Goal: Information Seeking & Learning: Learn about a topic

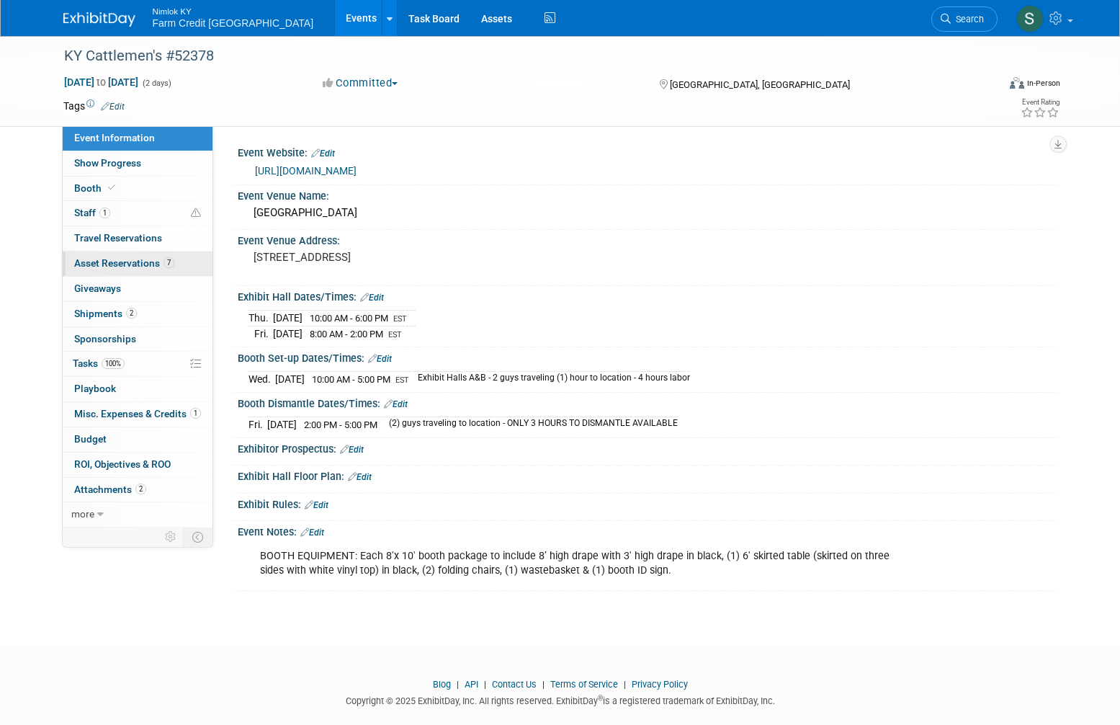
click at [138, 265] on span "Asset Reservations 7" at bounding box center [124, 263] width 100 height 12
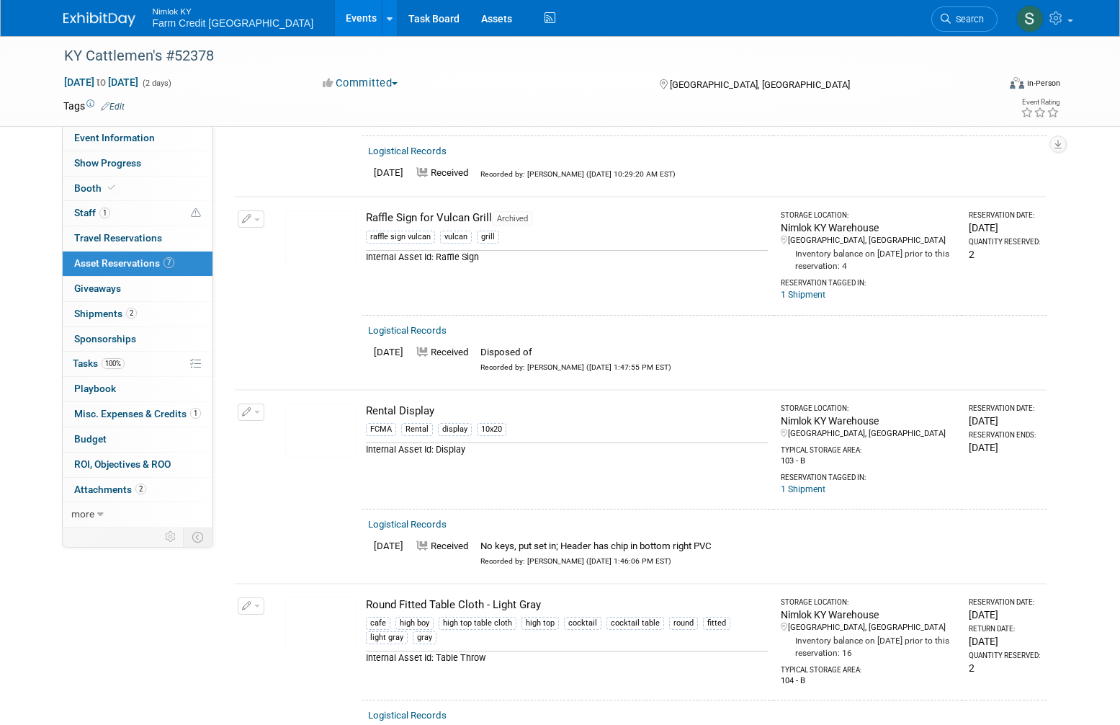
scroll to position [216, 0]
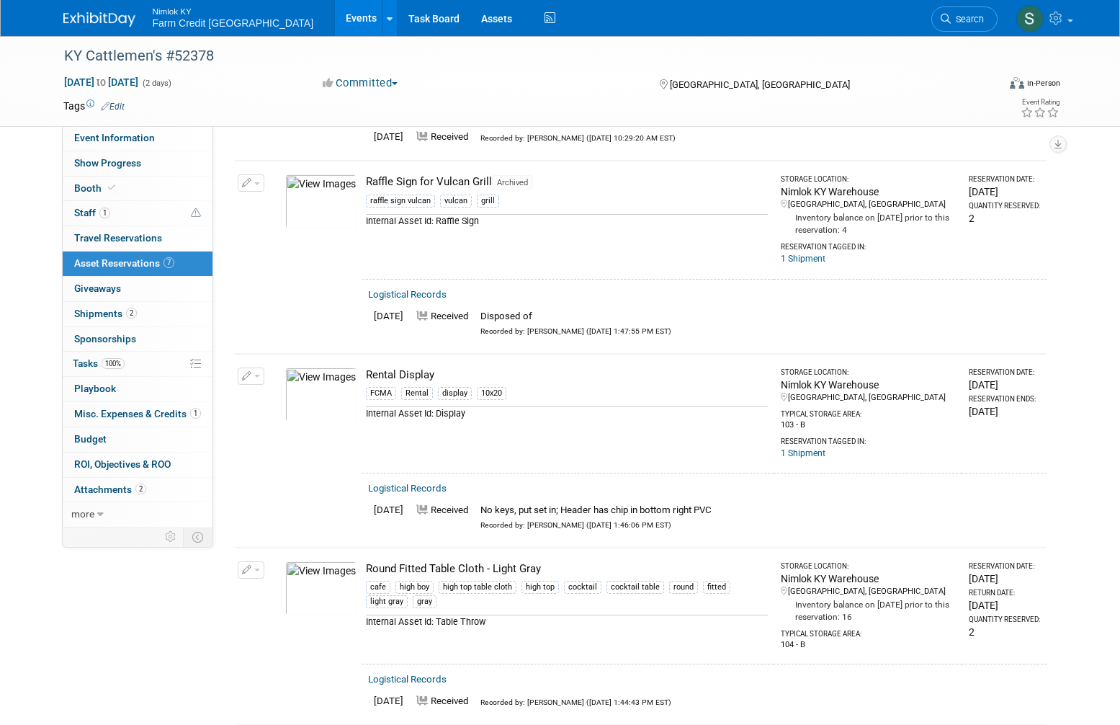
click at [335, 32] on link "Events" at bounding box center [361, 18] width 53 height 36
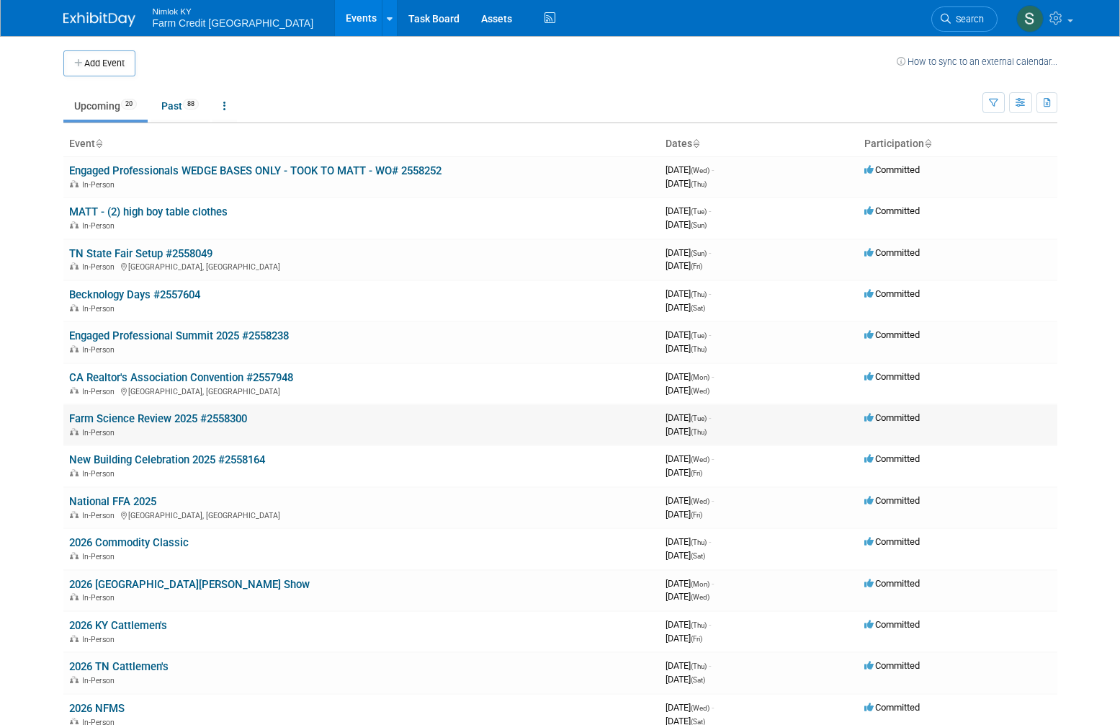
click at [123, 422] on link "Farm Science Review 2025 #2558300" at bounding box center [158, 418] width 178 height 13
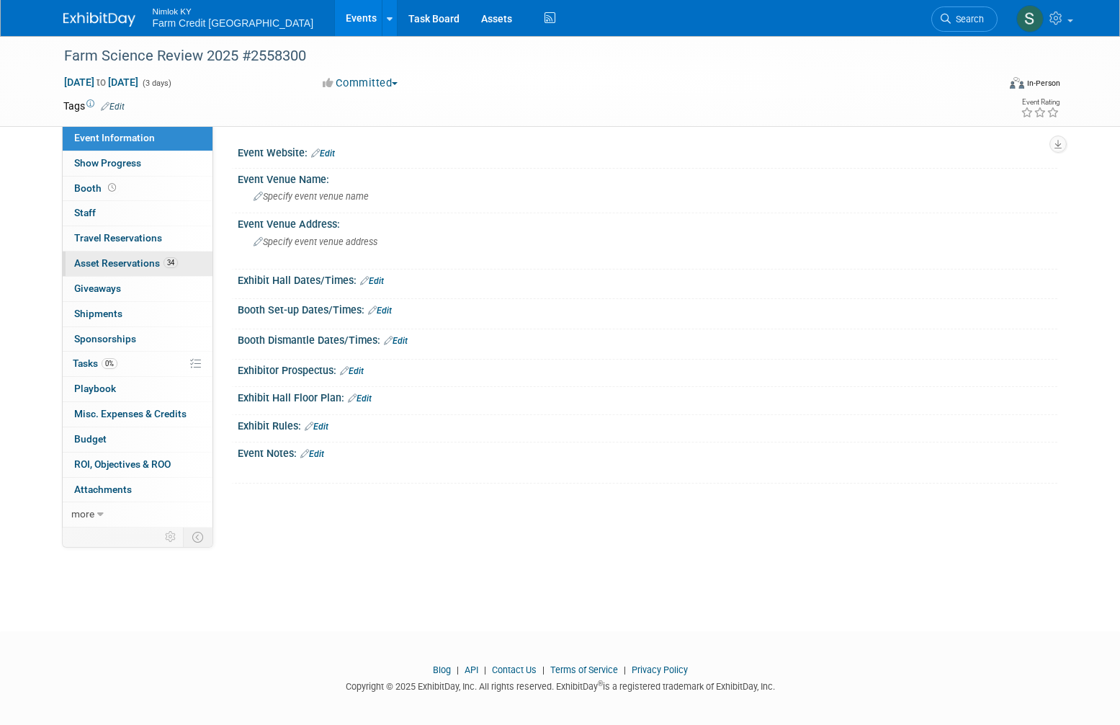
click at [113, 254] on link "34 Asset Reservations 34" at bounding box center [138, 263] width 150 height 24
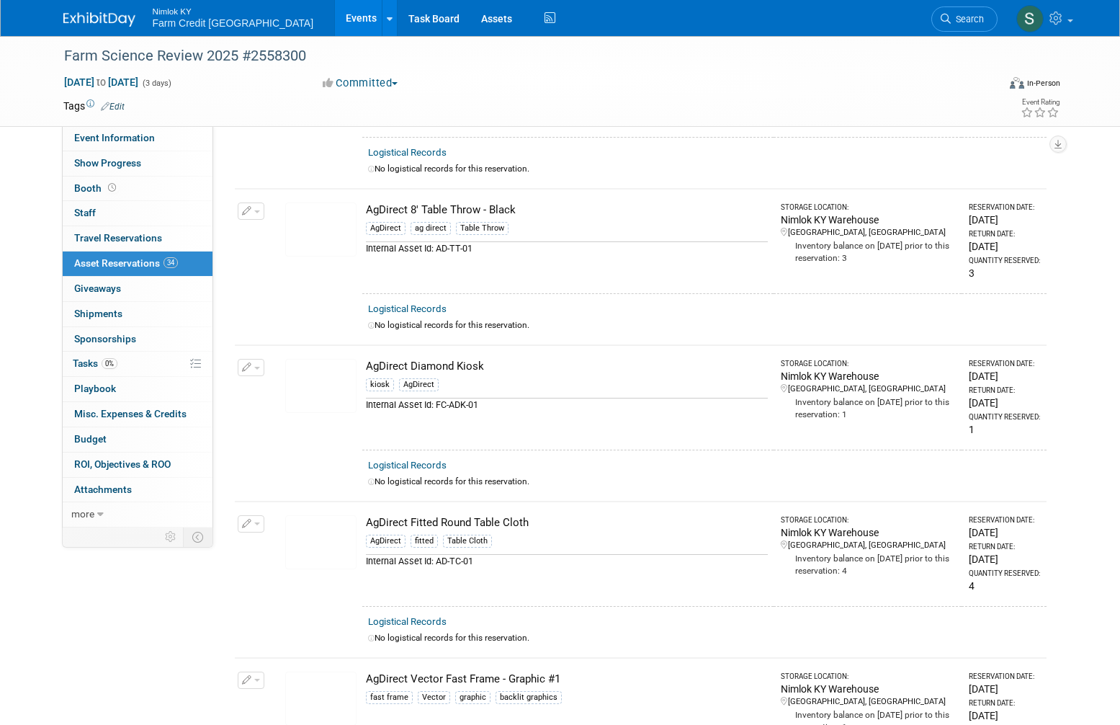
scroll to position [288, 0]
click at [323, 386] on img at bounding box center [320, 388] width 71 height 54
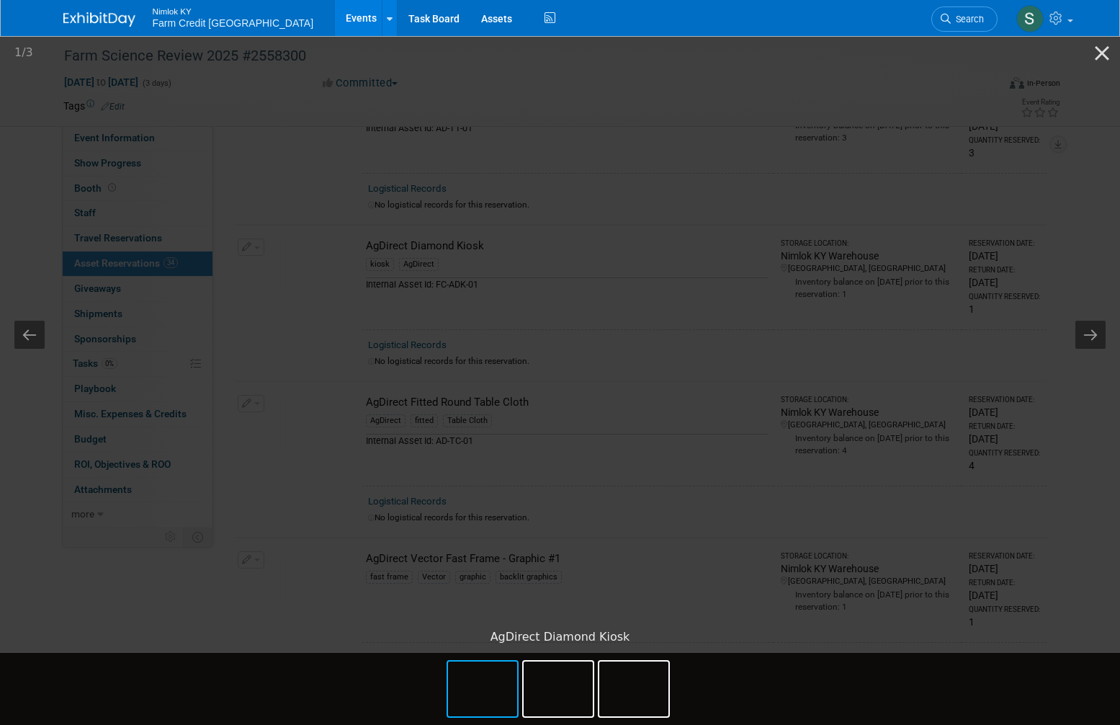
scroll to position [432, 0]
click at [1100, 50] on button "Close gallery" at bounding box center [1102, 53] width 36 height 34
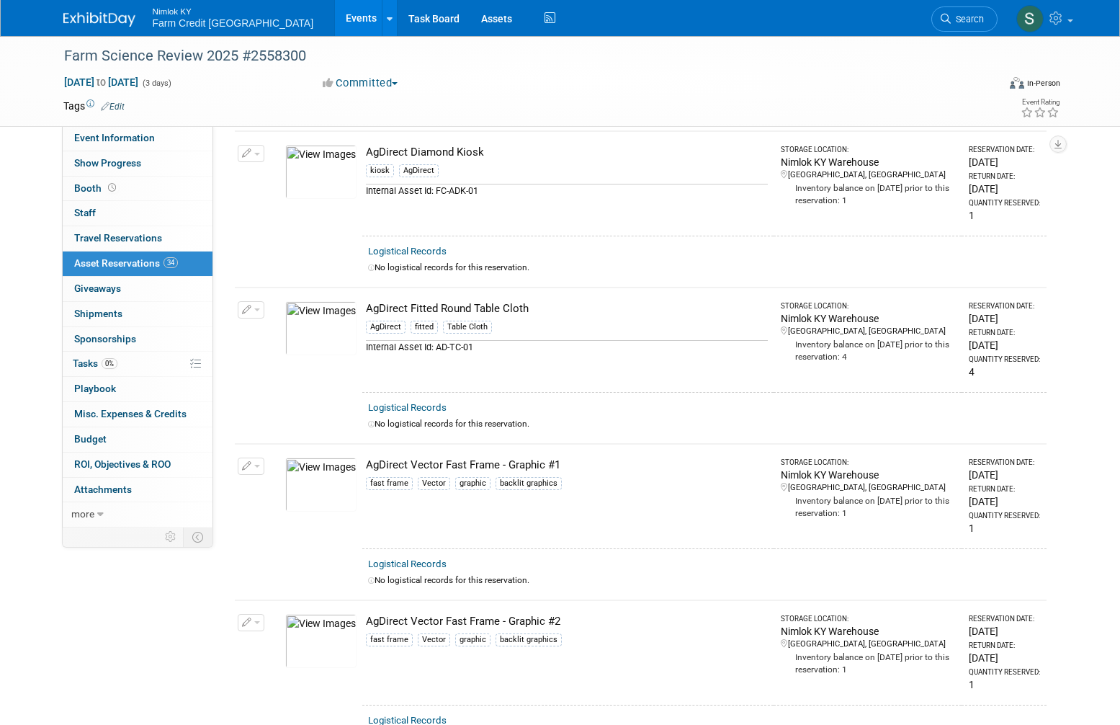
scroll to position [576, 0]
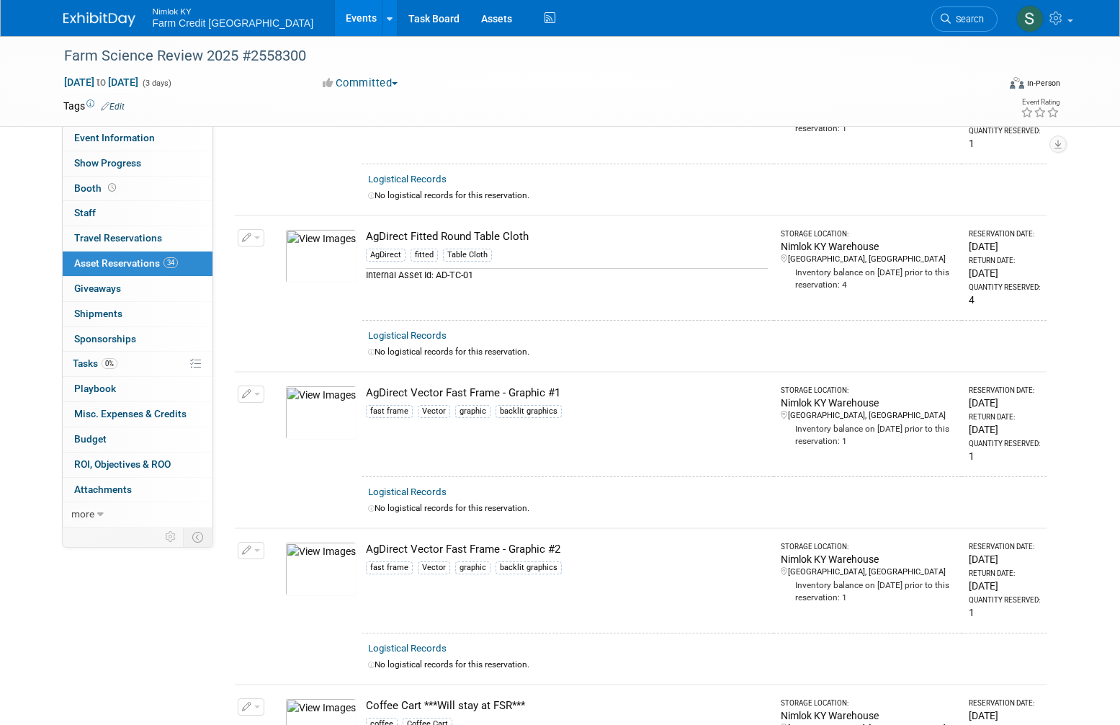
click at [320, 423] on img at bounding box center [320, 412] width 71 height 54
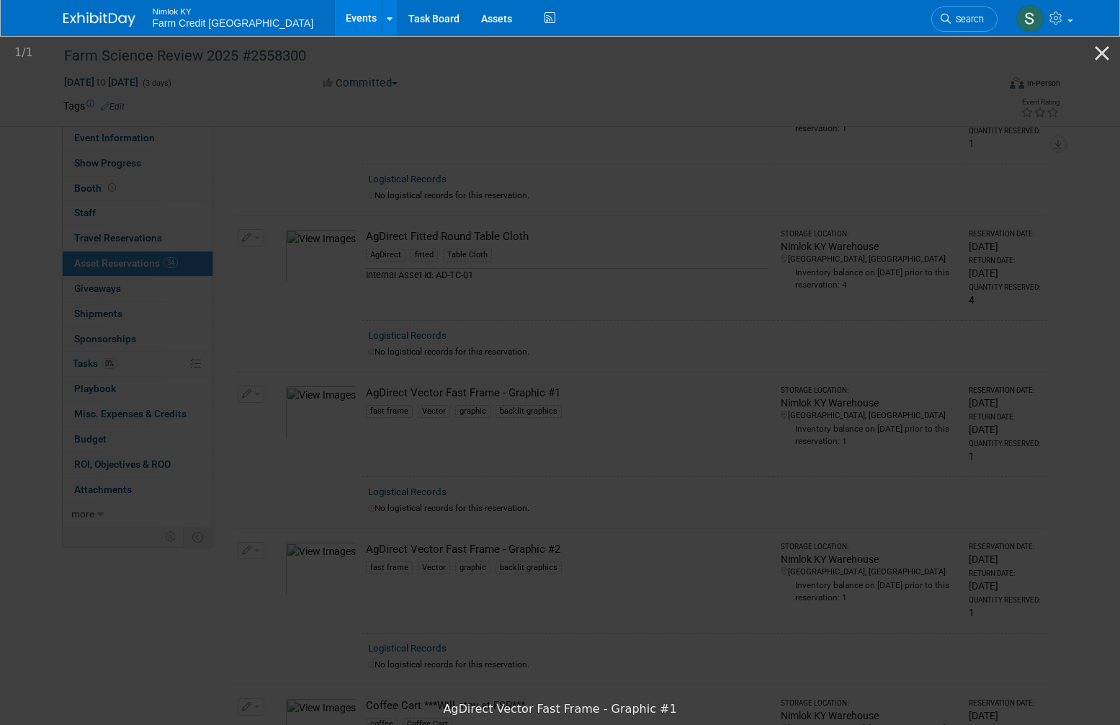
drag, startPoint x: 203, startPoint y: 561, endPoint x: 236, endPoint y: 429, distance: 135.7
click at [380, 364] on img at bounding box center [560, 364] width 360 height 0
click at [8, 291] on picture at bounding box center [560, 364] width 1120 height 660
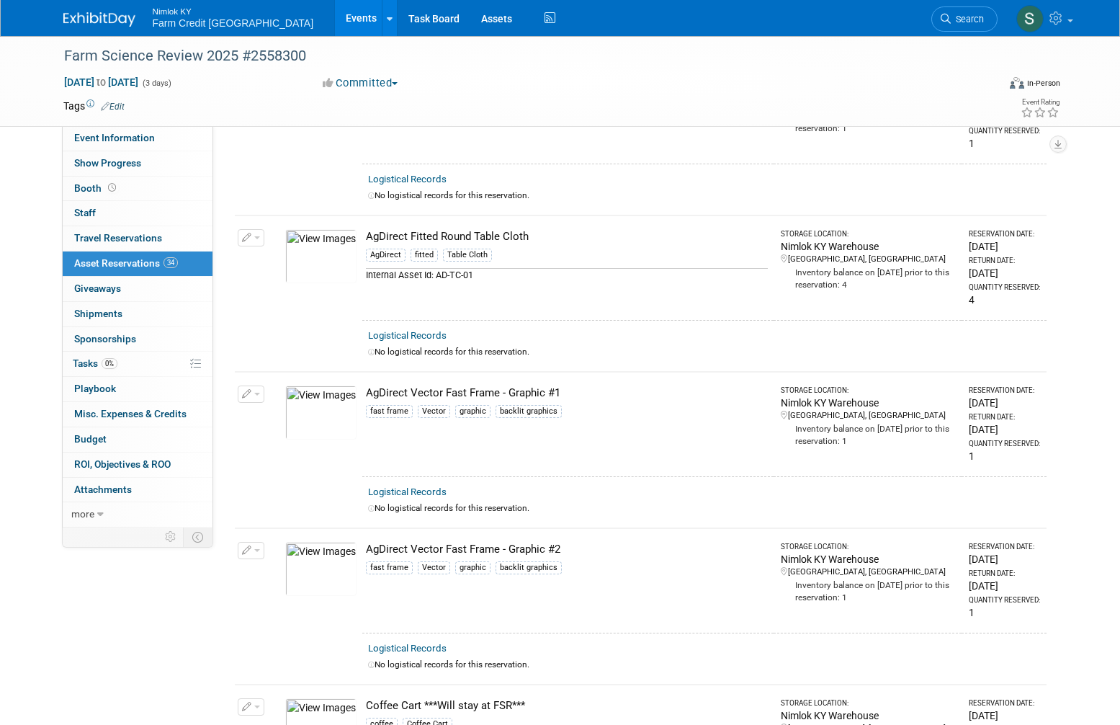
click at [329, 564] on img at bounding box center [320, 569] width 71 height 54
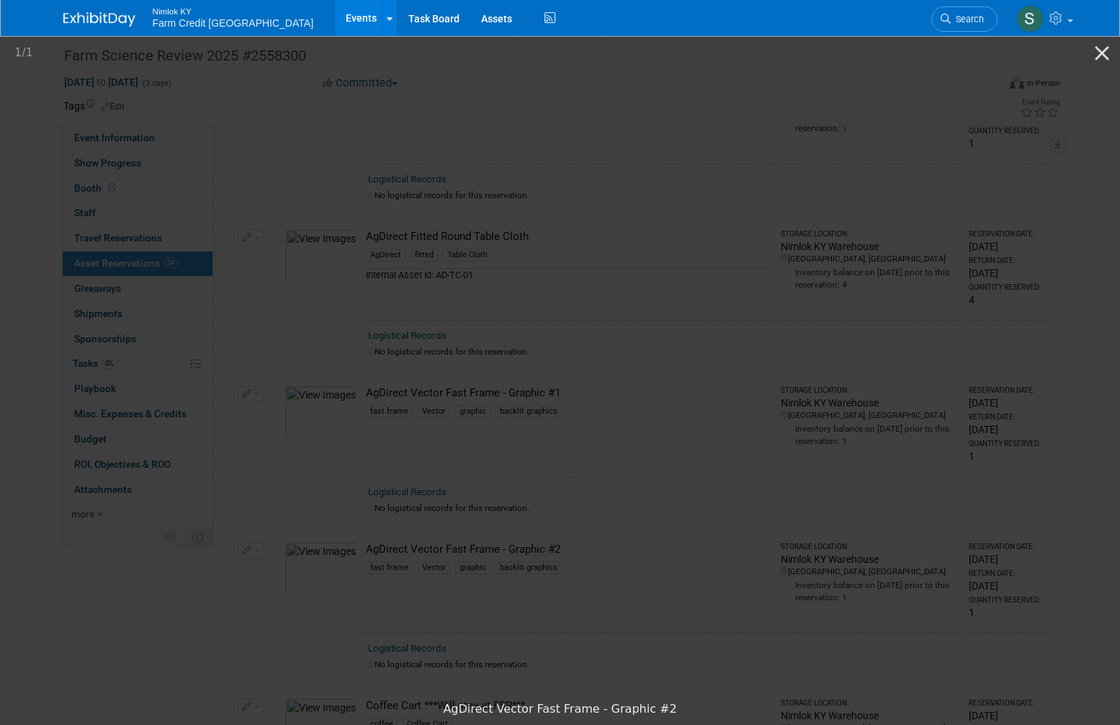
drag, startPoint x: 155, startPoint y: 600, endPoint x: 320, endPoint y: 418, distance: 245.8
click at [155, 600] on picture at bounding box center [560, 364] width 1120 height 660
click at [1101, 54] on button "Close gallery" at bounding box center [1102, 53] width 36 height 34
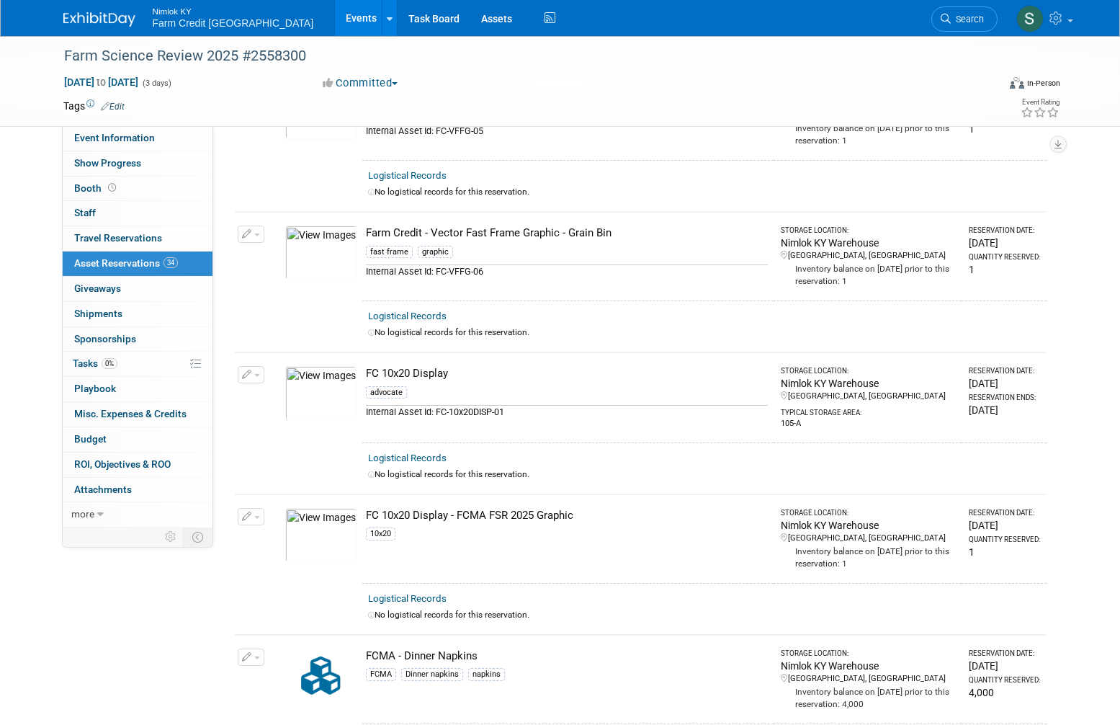
scroll to position [1873, 0]
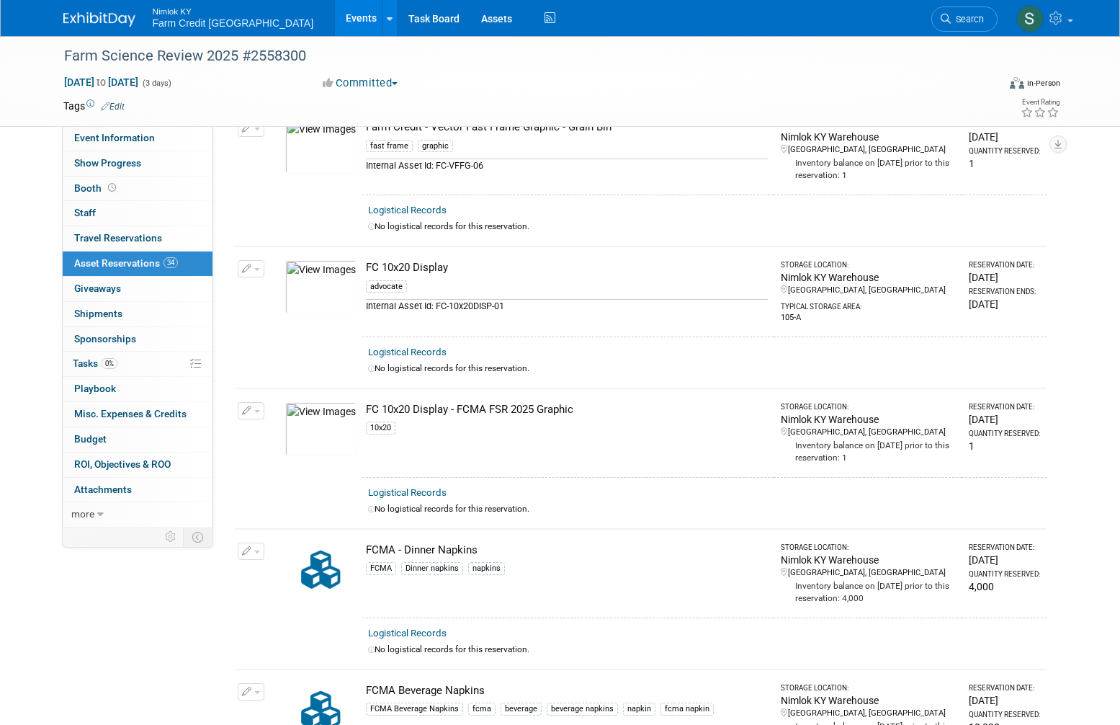
click at [326, 424] on img at bounding box center [320, 429] width 71 height 54
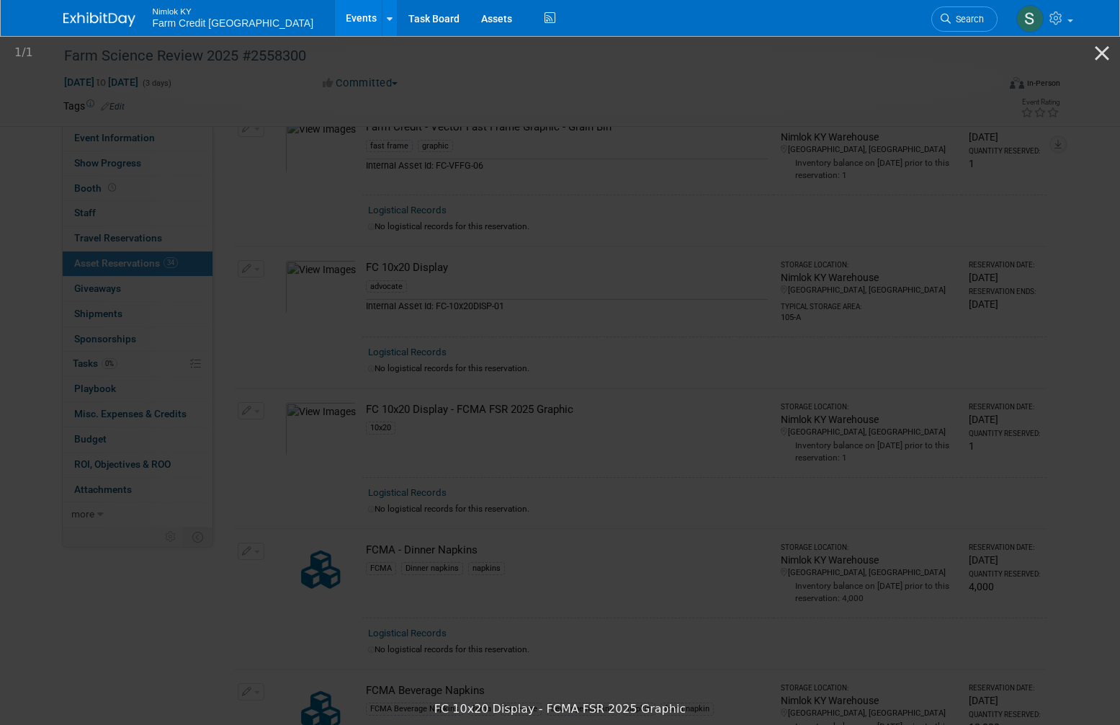
click at [1055, 126] on picture at bounding box center [560, 364] width 1120 height 660
click at [1104, 54] on button "Close gallery" at bounding box center [1102, 53] width 36 height 34
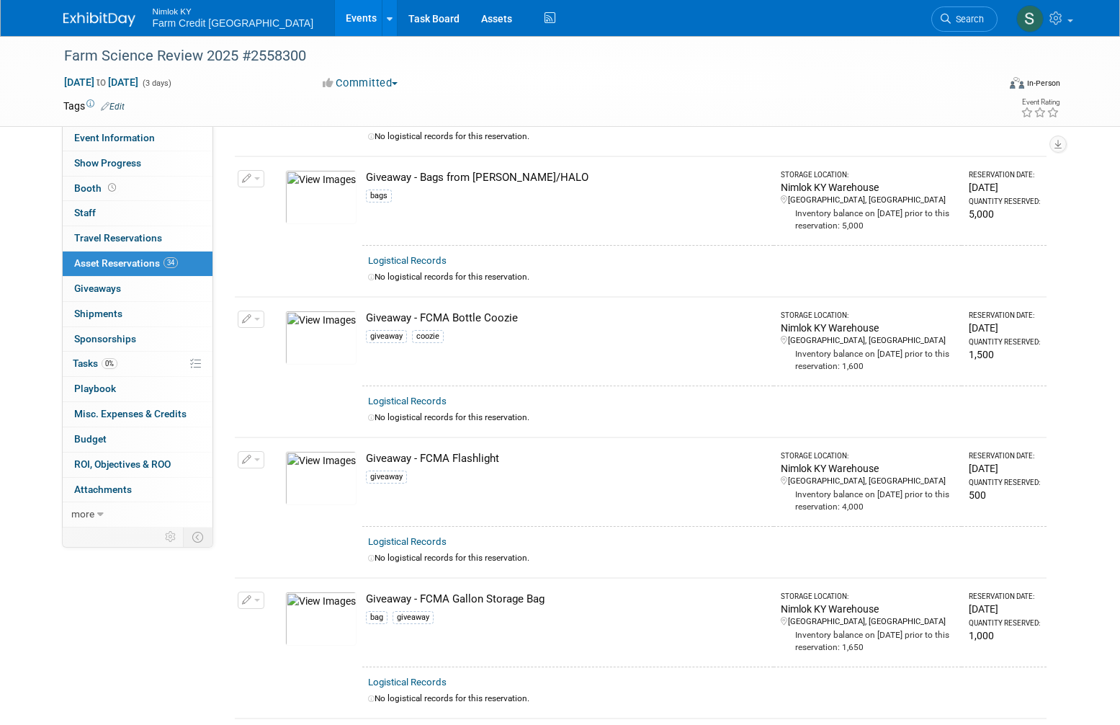
scroll to position [2809, 0]
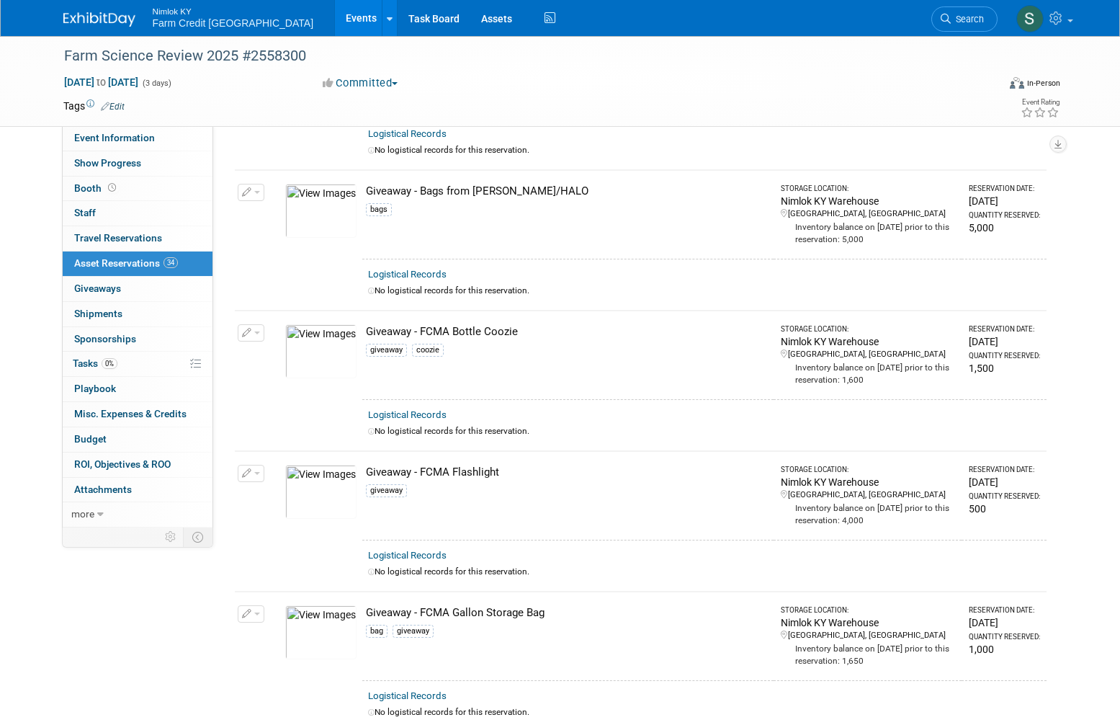
click at [322, 352] on img at bounding box center [320, 351] width 71 height 54
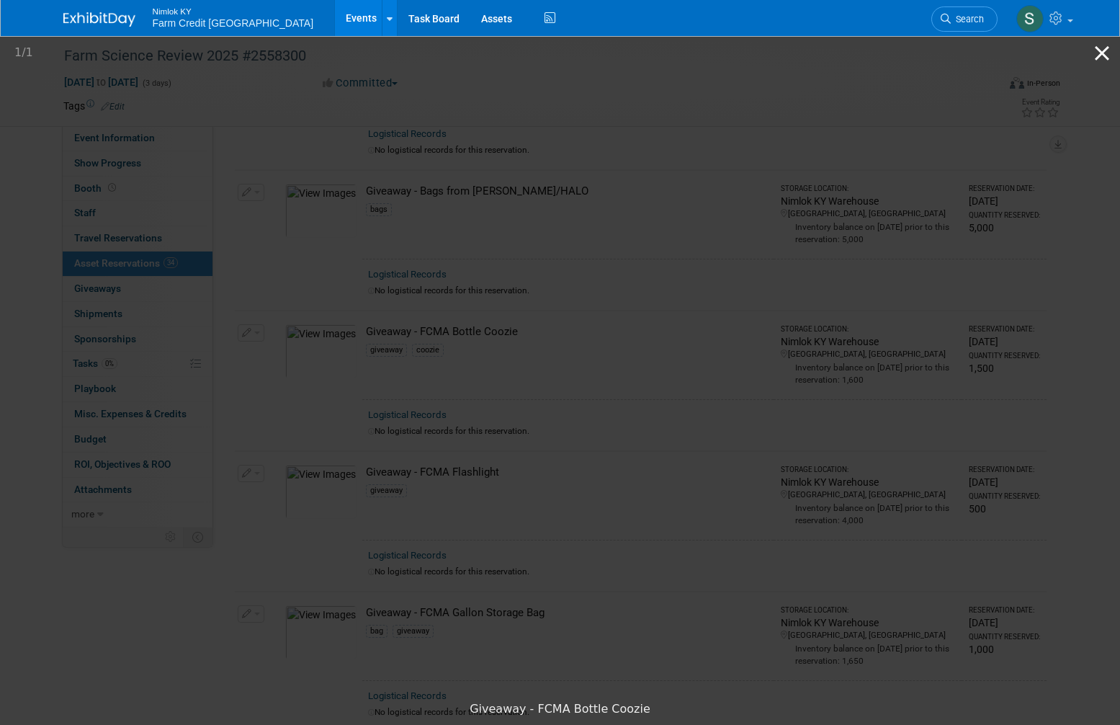
click at [1105, 46] on button "Close gallery" at bounding box center [1102, 53] width 36 height 34
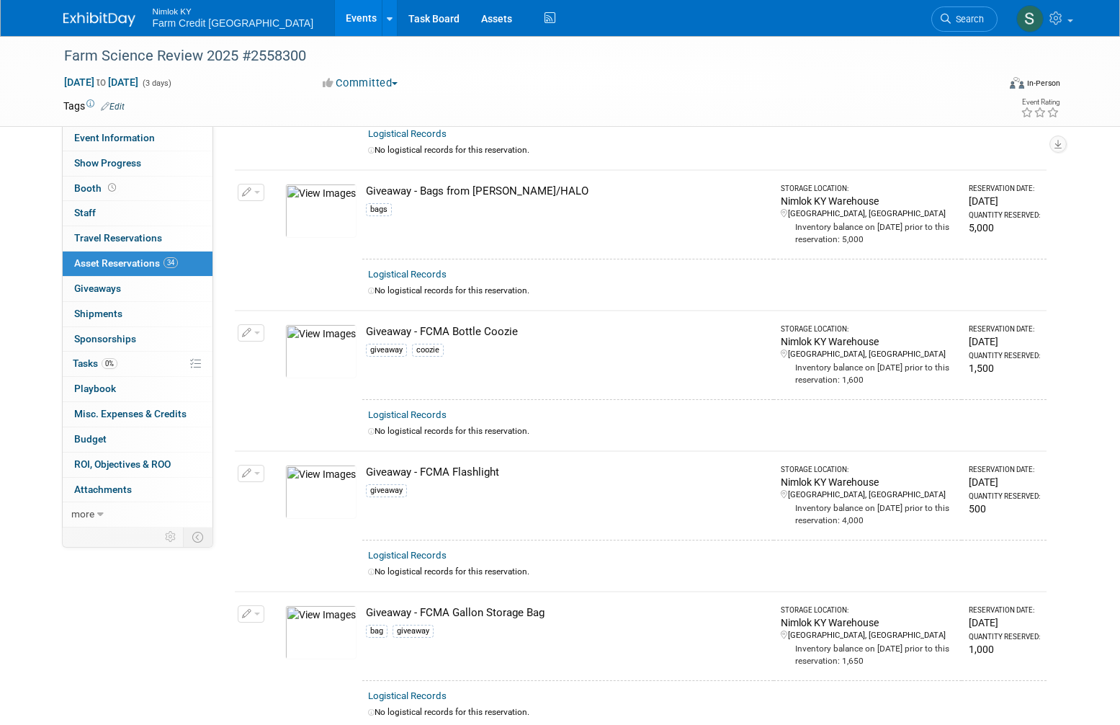
click at [342, 471] on img at bounding box center [320, 492] width 71 height 54
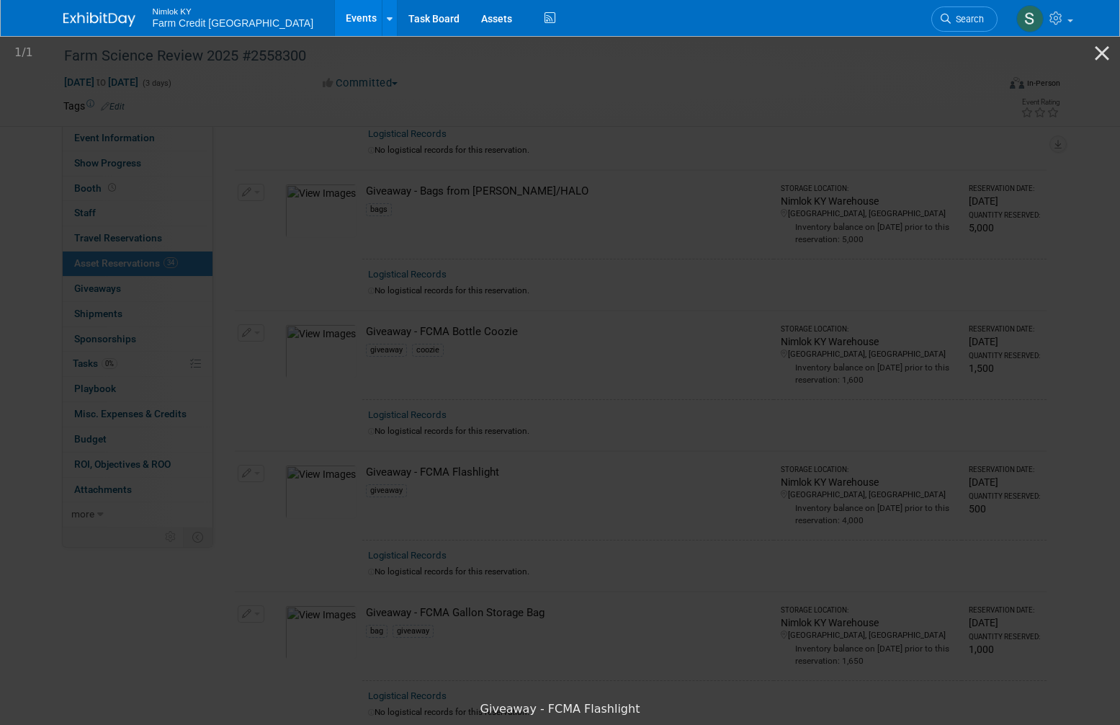
click at [210, 552] on picture at bounding box center [560, 364] width 1120 height 660
drag, startPoint x: 1104, startPoint y: 49, endPoint x: 1044, endPoint y: 56, distance: 60.9
click at [1105, 50] on button "Close gallery" at bounding box center [1102, 53] width 36 height 34
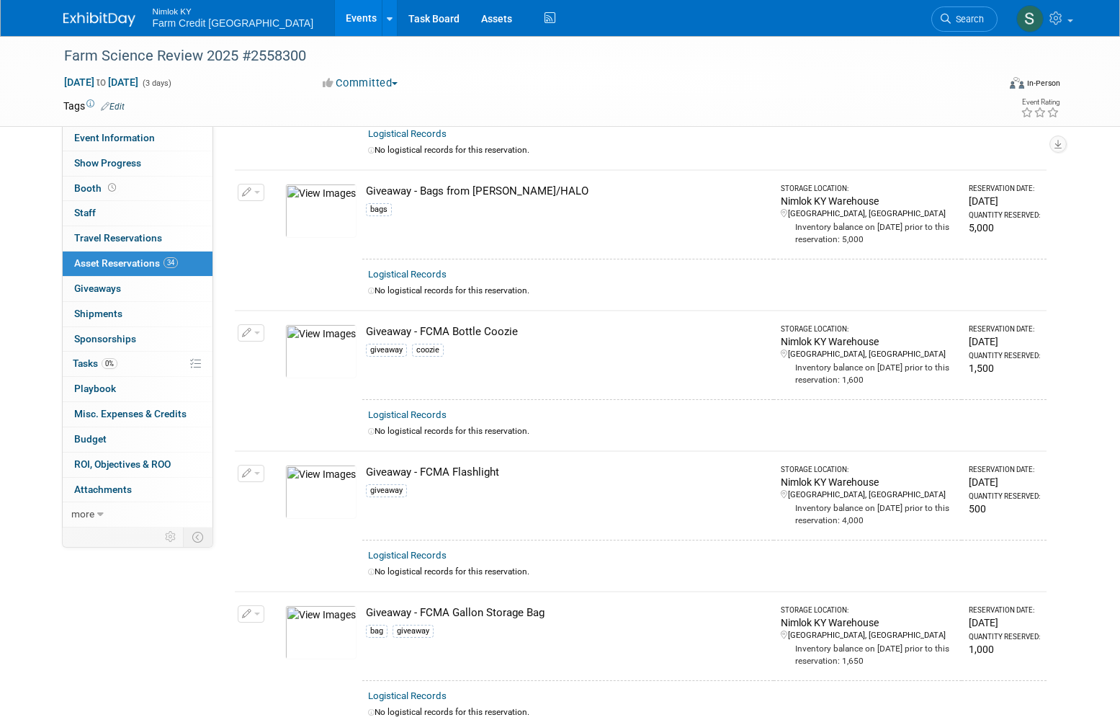
click at [345, 629] on img at bounding box center [320, 632] width 71 height 54
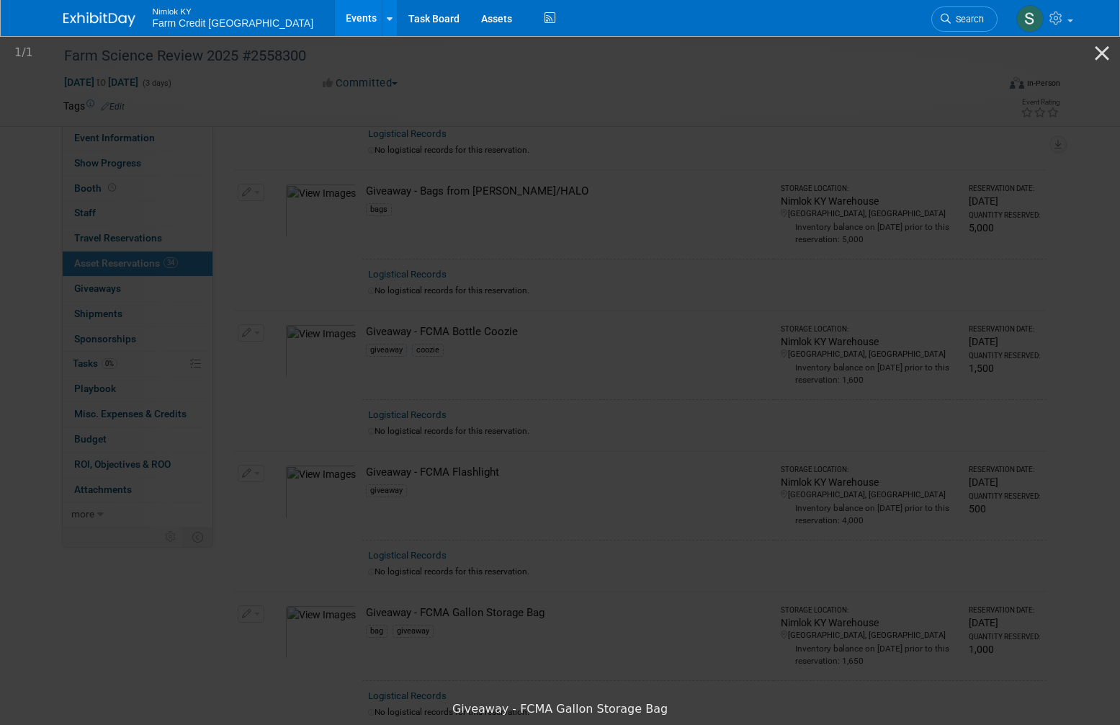
click at [521, 122] on picture at bounding box center [560, 364] width 1120 height 660
drag, startPoint x: 230, startPoint y: 211, endPoint x: 325, endPoint y: 210, distance: 95.1
click at [232, 212] on picture at bounding box center [560, 364] width 1120 height 660
click at [1097, 50] on button "Close gallery" at bounding box center [1102, 53] width 36 height 34
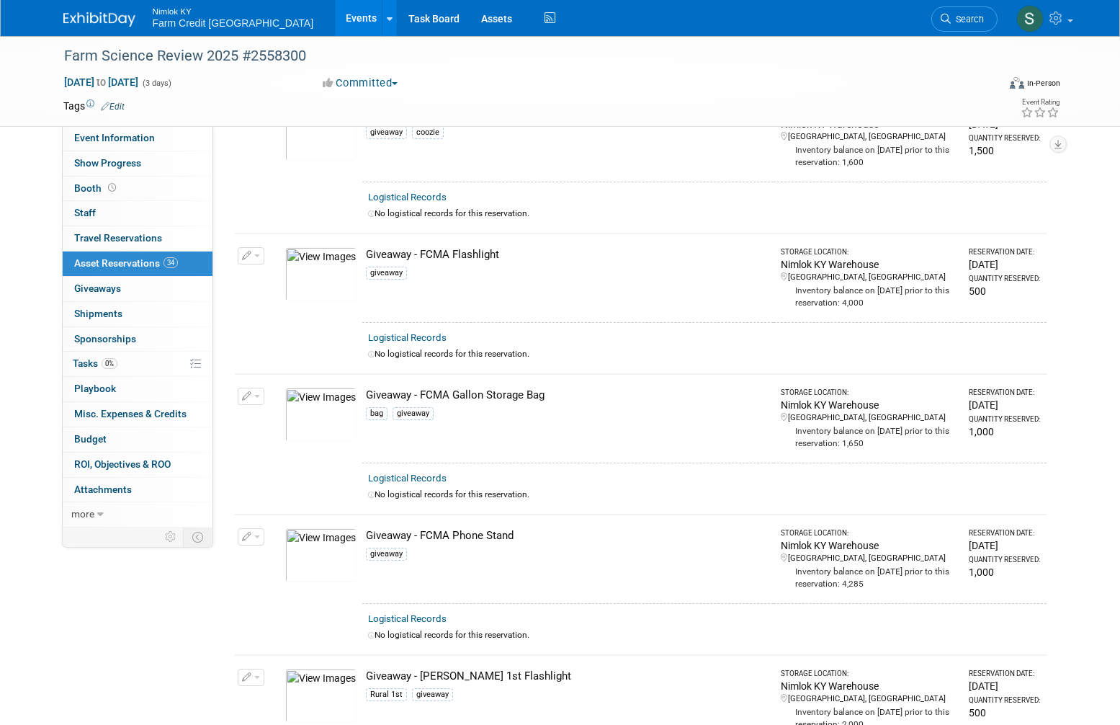
scroll to position [3097, 0]
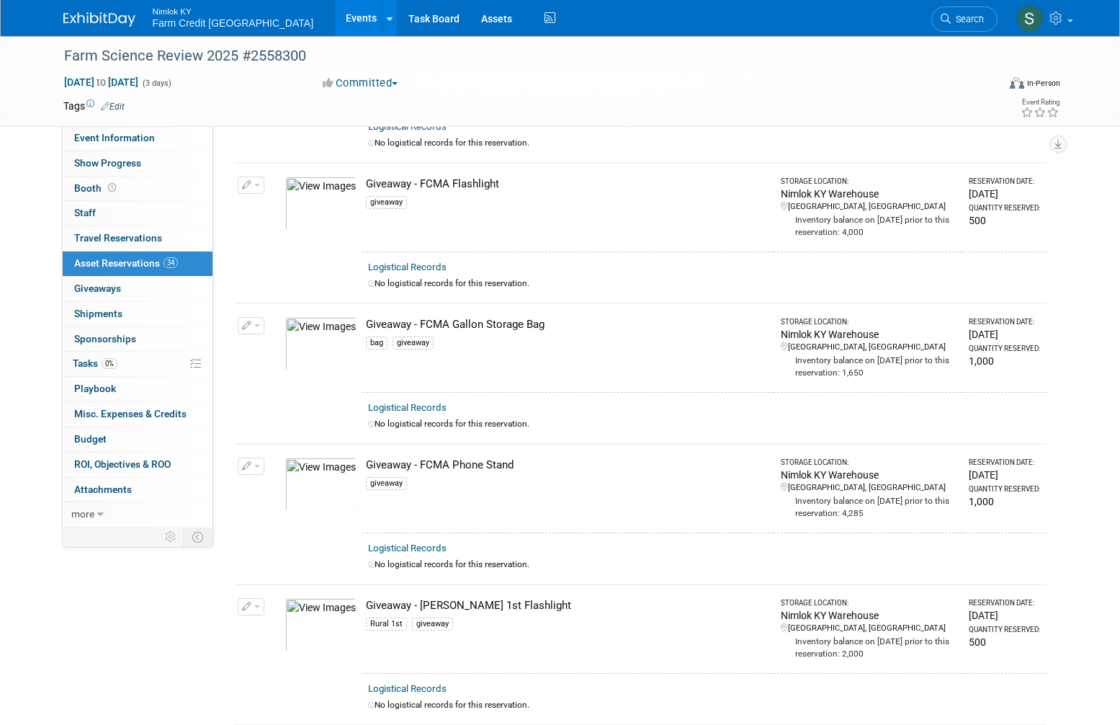
click at [324, 465] on img at bounding box center [320, 484] width 71 height 54
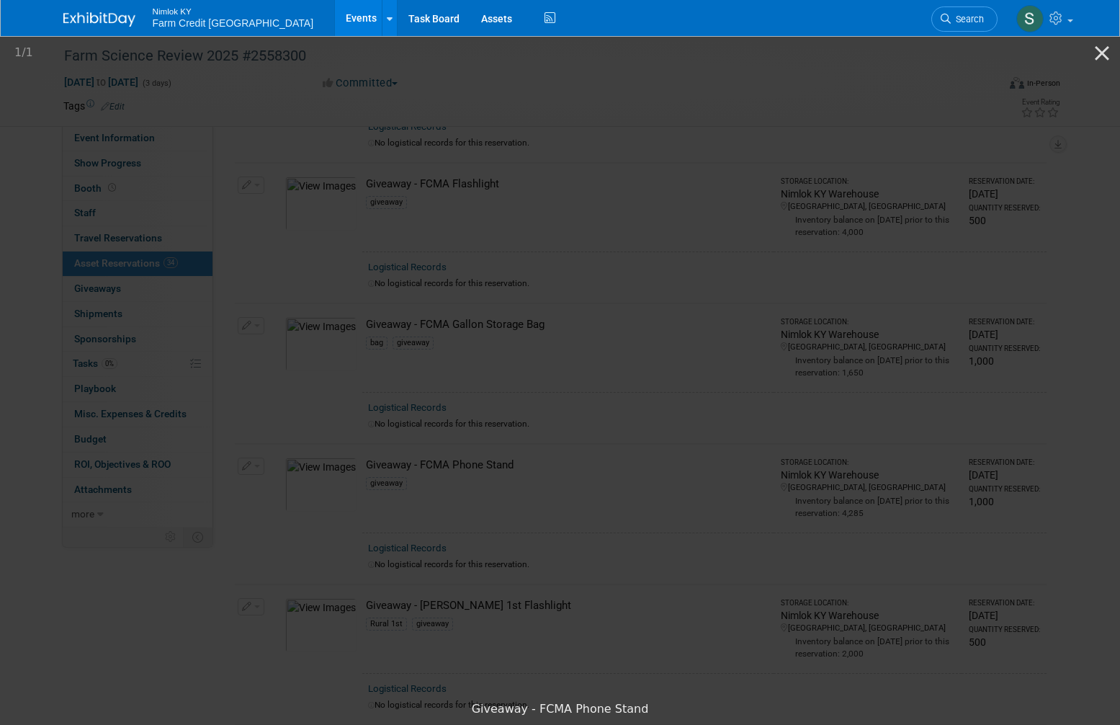
click at [740, 364] on img at bounding box center [560, 364] width 360 height 0
click at [1004, 86] on picture at bounding box center [560, 364] width 1120 height 660
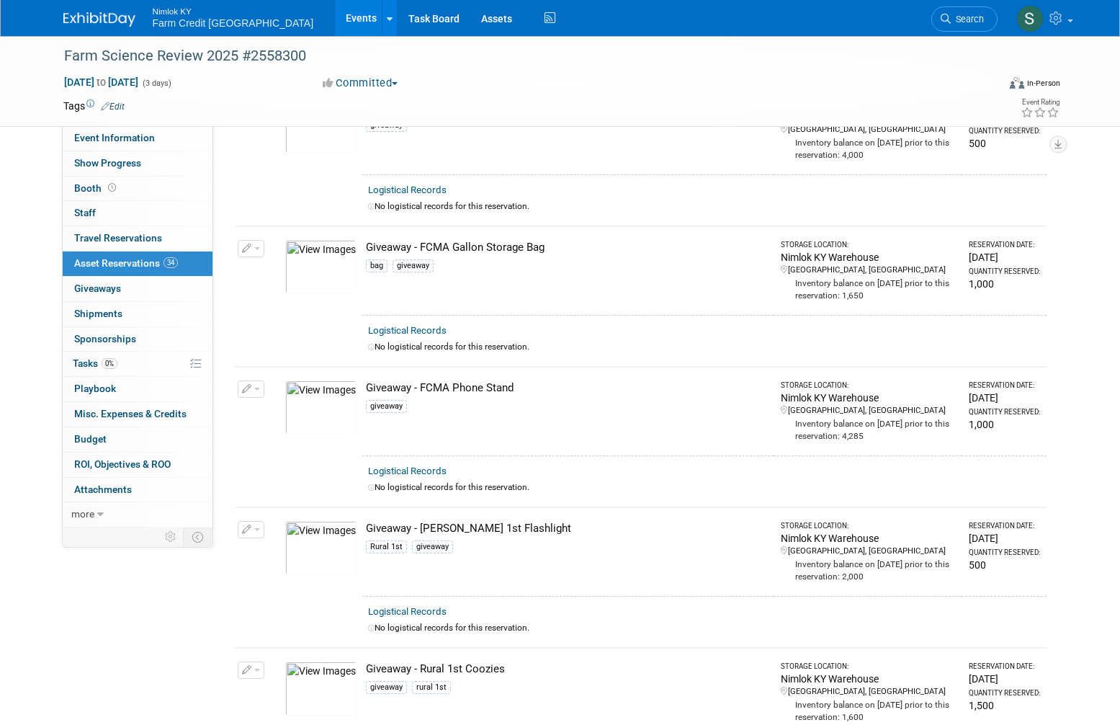
scroll to position [3313, 0]
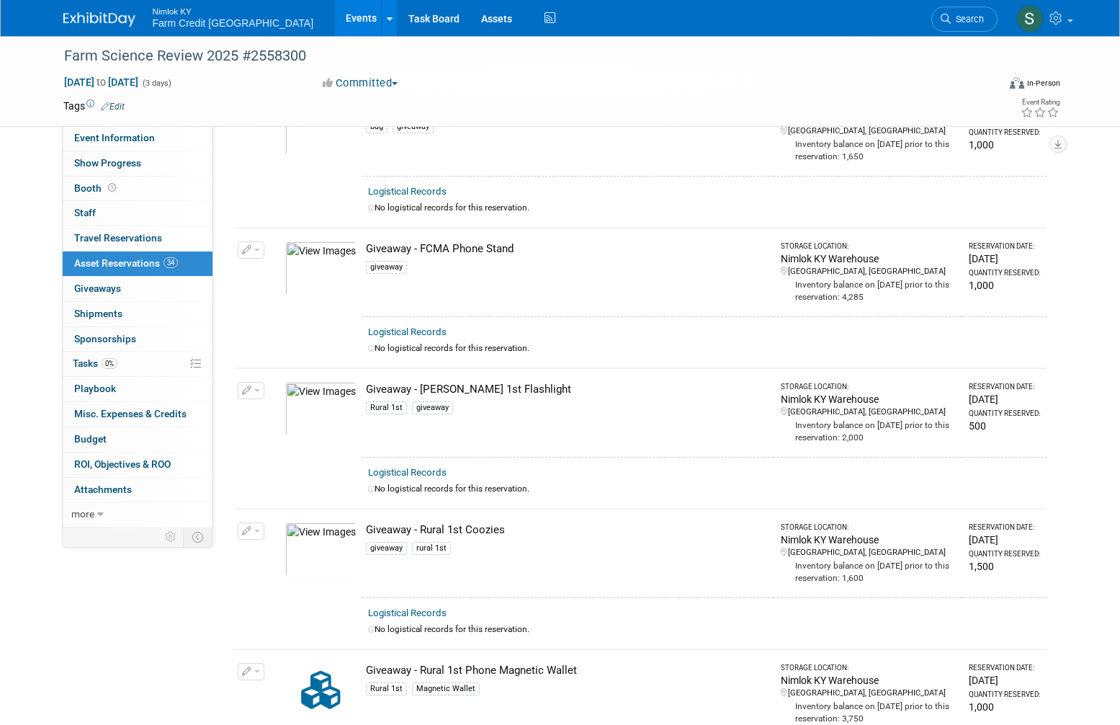
click at [323, 393] on img at bounding box center [320, 409] width 71 height 54
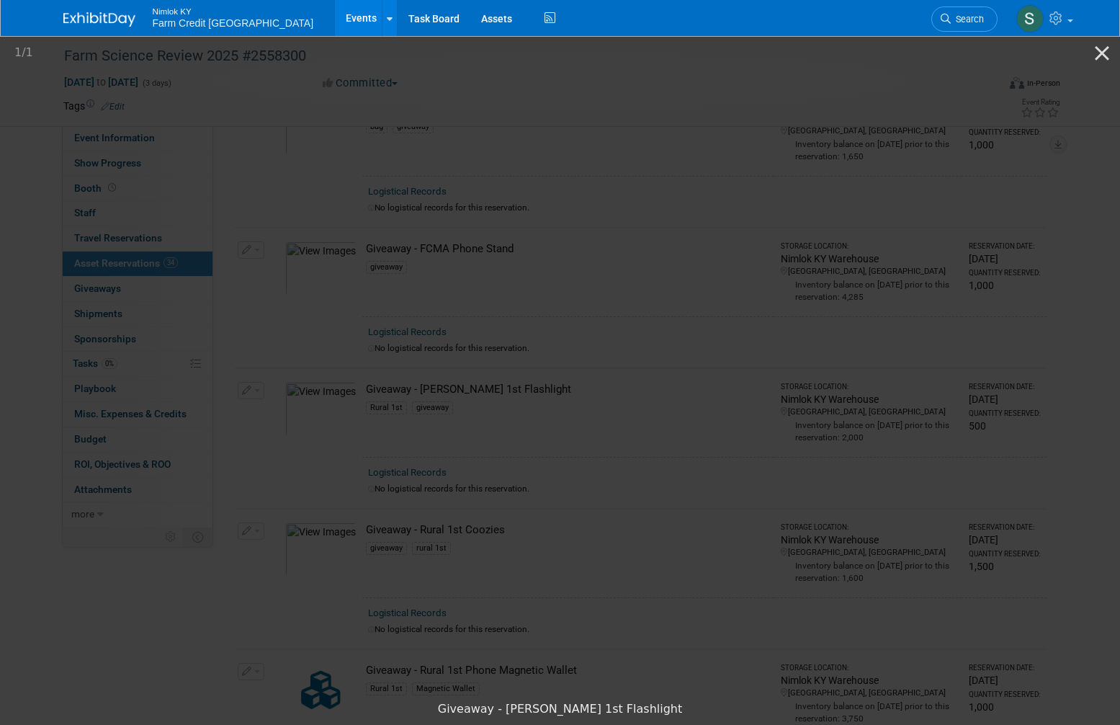
click at [143, 604] on picture at bounding box center [560, 364] width 1120 height 660
click at [1105, 55] on button "Close gallery" at bounding box center [1102, 53] width 36 height 34
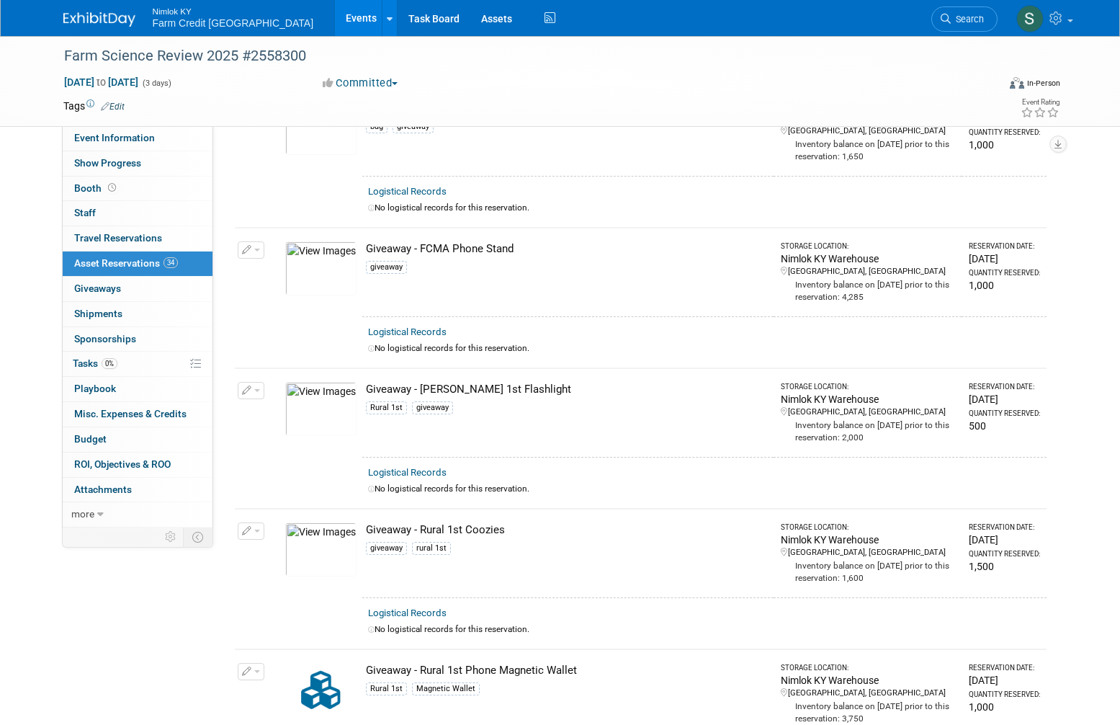
click at [323, 524] on img at bounding box center [320, 549] width 71 height 54
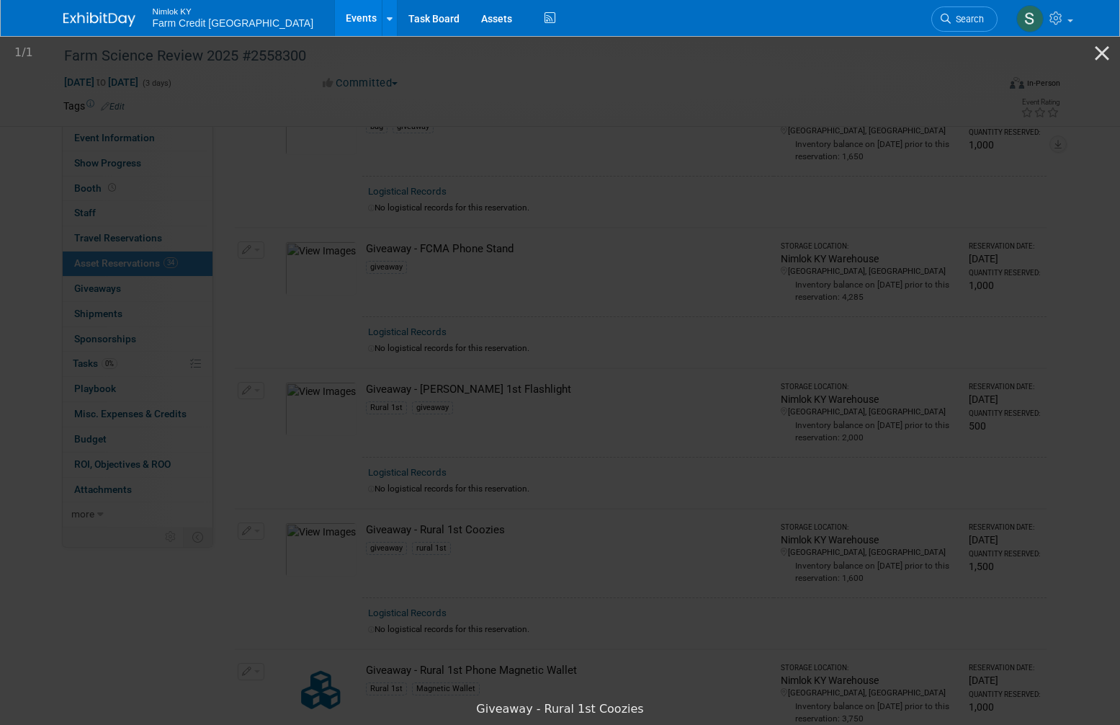
drag, startPoint x: 357, startPoint y: 538, endPoint x: 364, endPoint y: 528, distance: 12.4
click at [380, 364] on img at bounding box center [560, 364] width 360 height 0
click at [1100, 53] on button "Close gallery" at bounding box center [1102, 53] width 36 height 34
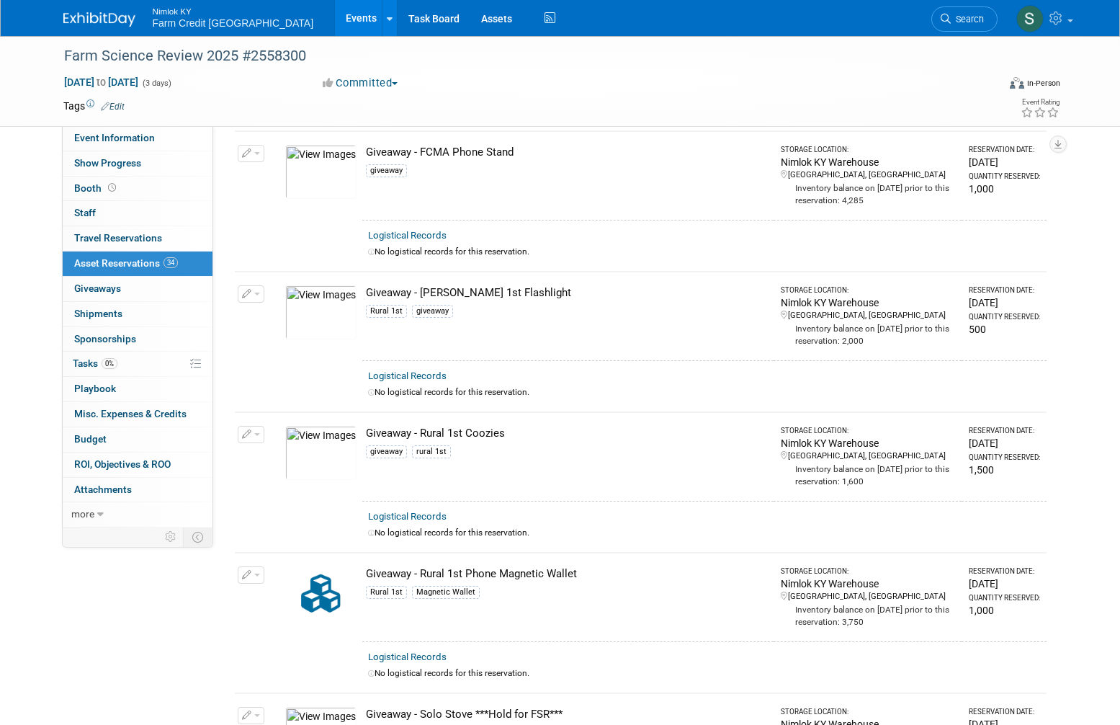
scroll to position [3601, 0]
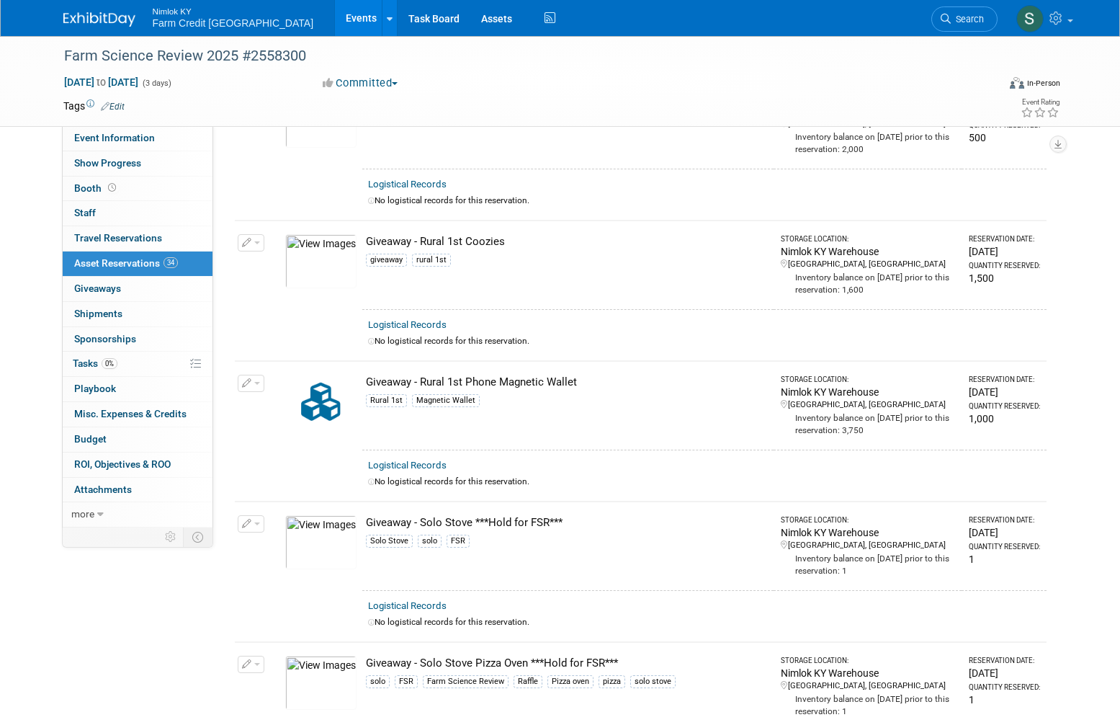
click at [300, 529] on img at bounding box center [320, 542] width 71 height 54
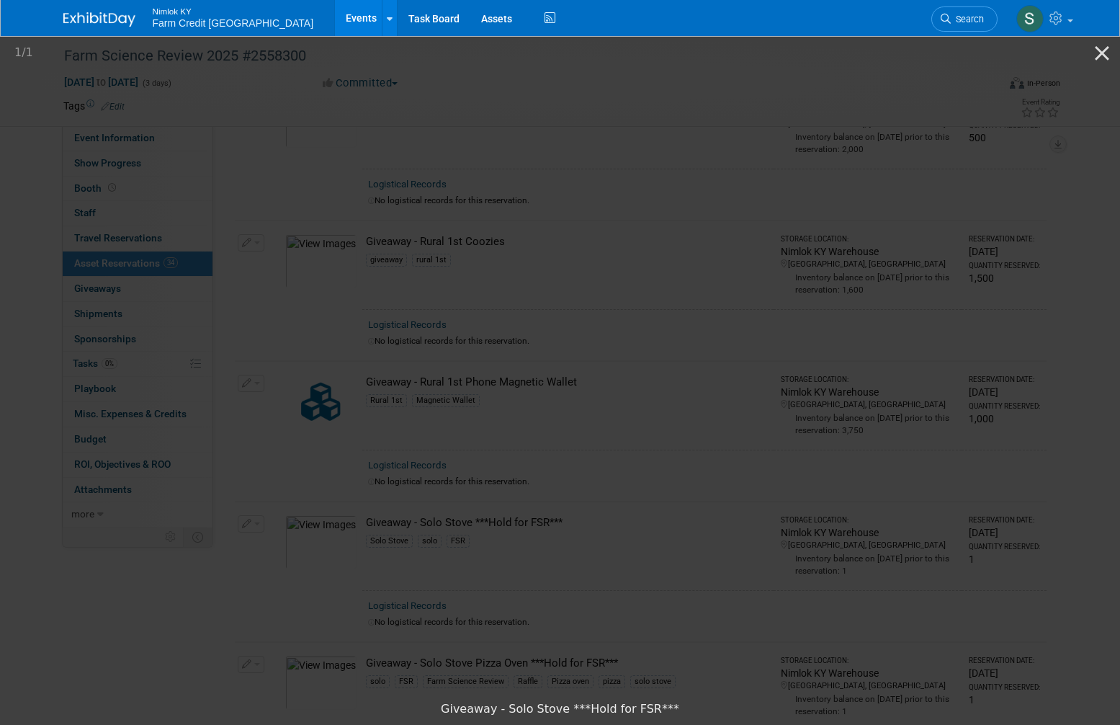
drag, startPoint x: 933, startPoint y: 371, endPoint x: 837, endPoint y: 432, distance: 114.3
click at [933, 374] on picture at bounding box center [560, 364] width 1120 height 660
click at [298, 623] on picture at bounding box center [560, 364] width 1120 height 660
click at [1097, 60] on button "Close gallery" at bounding box center [1102, 53] width 36 height 34
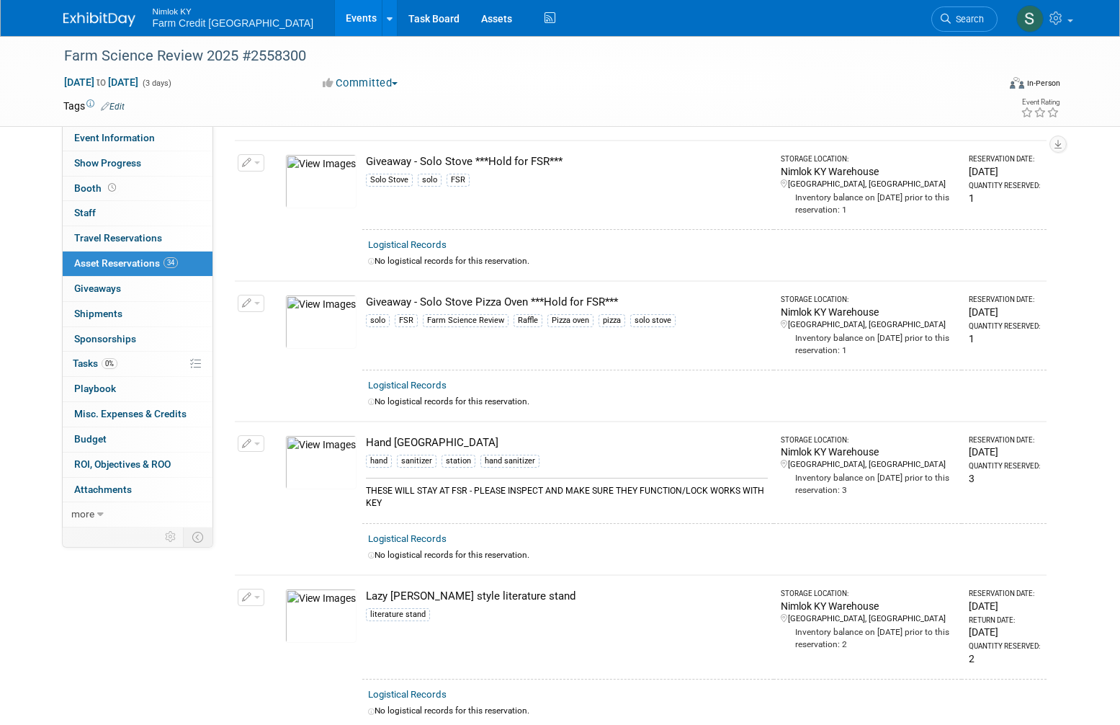
scroll to position [3961, 0]
